Goal: Task Accomplishment & Management: Manage account settings

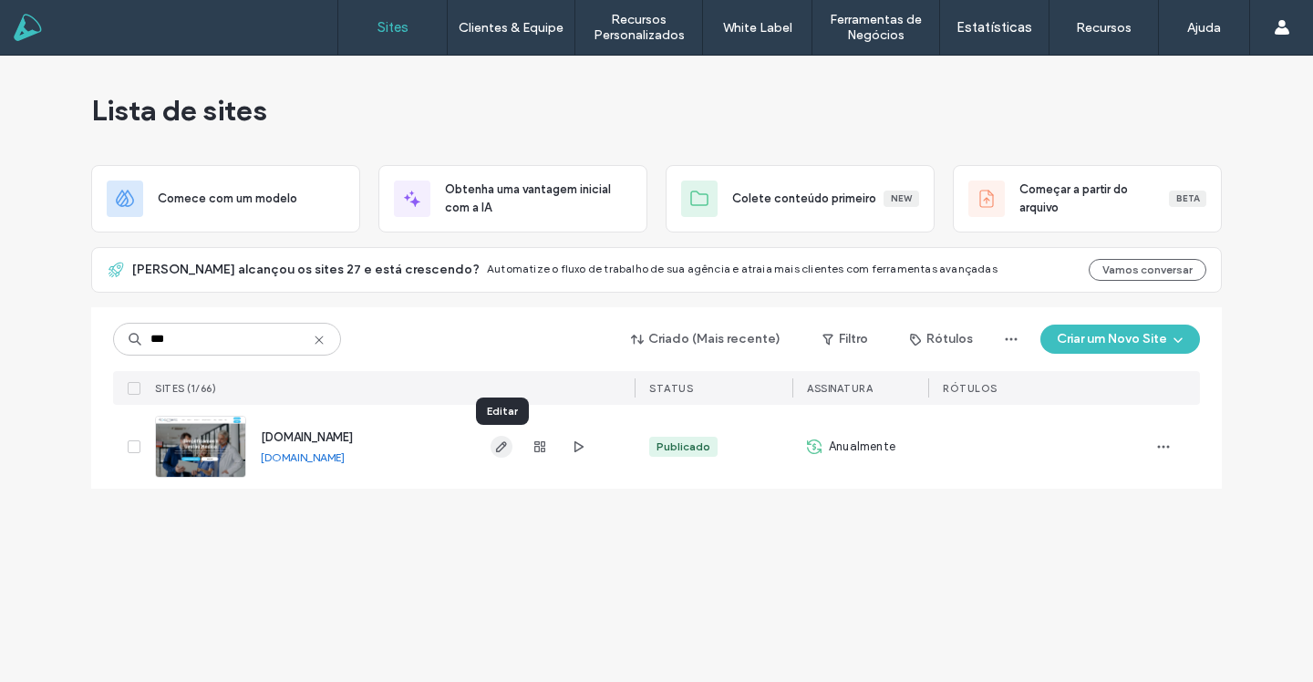
type input "***"
click at [505, 448] on icon "button" at bounding box center [501, 447] width 15 height 15
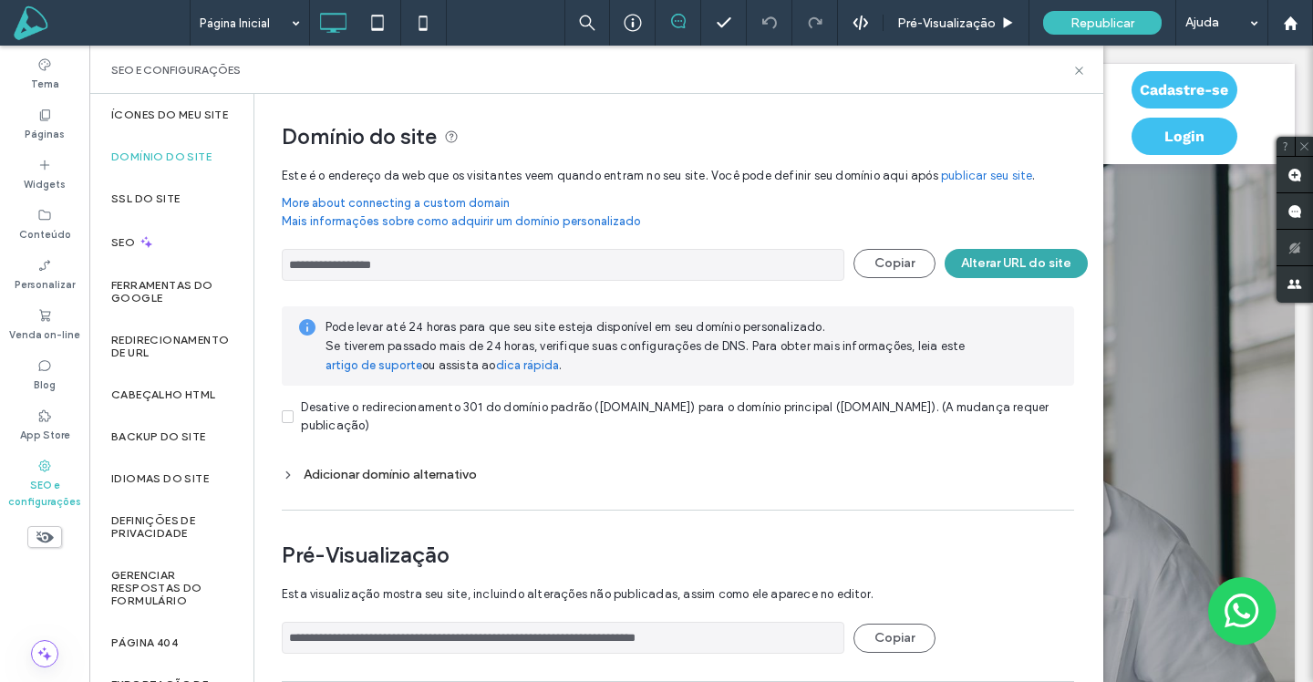
click at [1027, 273] on button "Alterar URL do site" at bounding box center [1016, 263] width 143 height 29
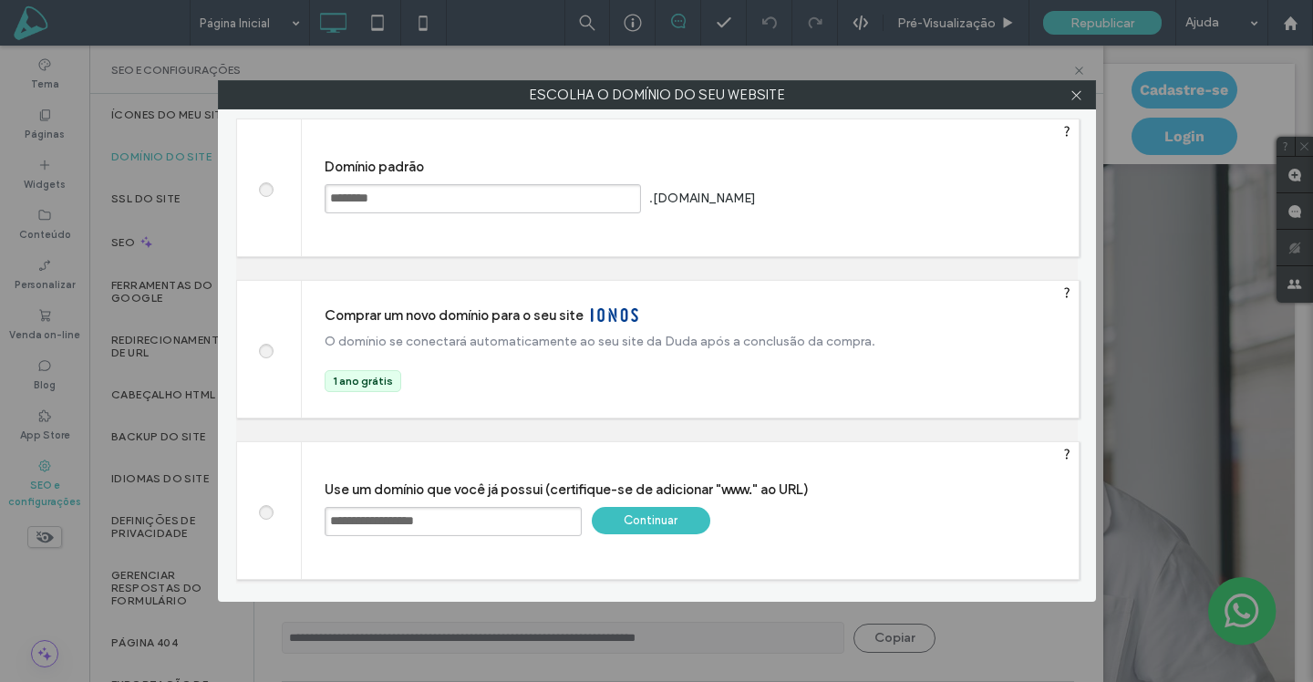
click at [645, 524] on div "Continuar" at bounding box center [651, 520] width 119 height 27
